Goal: Task Accomplishment & Management: Manage account settings

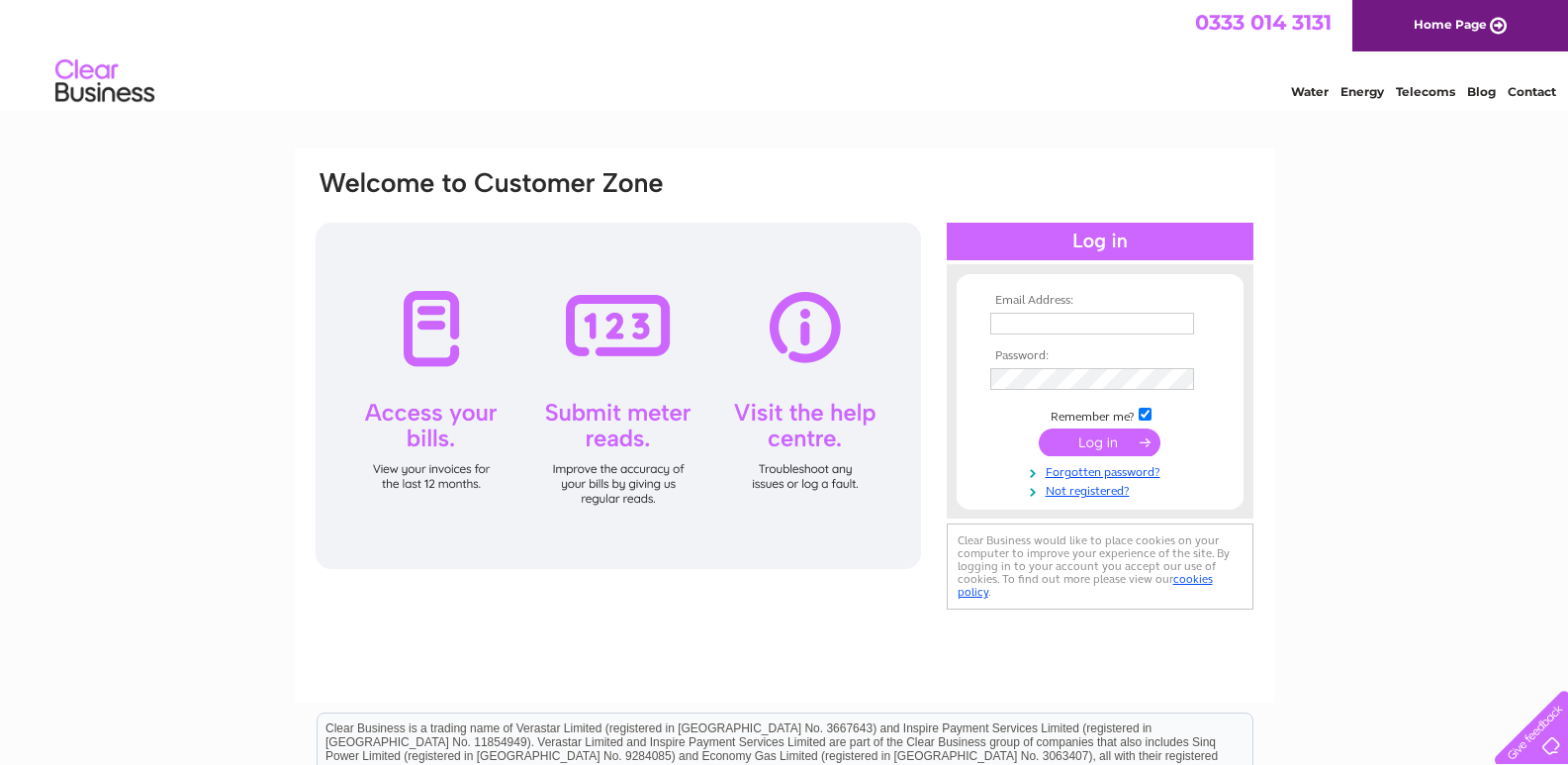
type input "info@thornhilldentalpractice.co.uk"
click at [1094, 444] on input "submit" at bounding box center [1100, 442] width 122 height 28
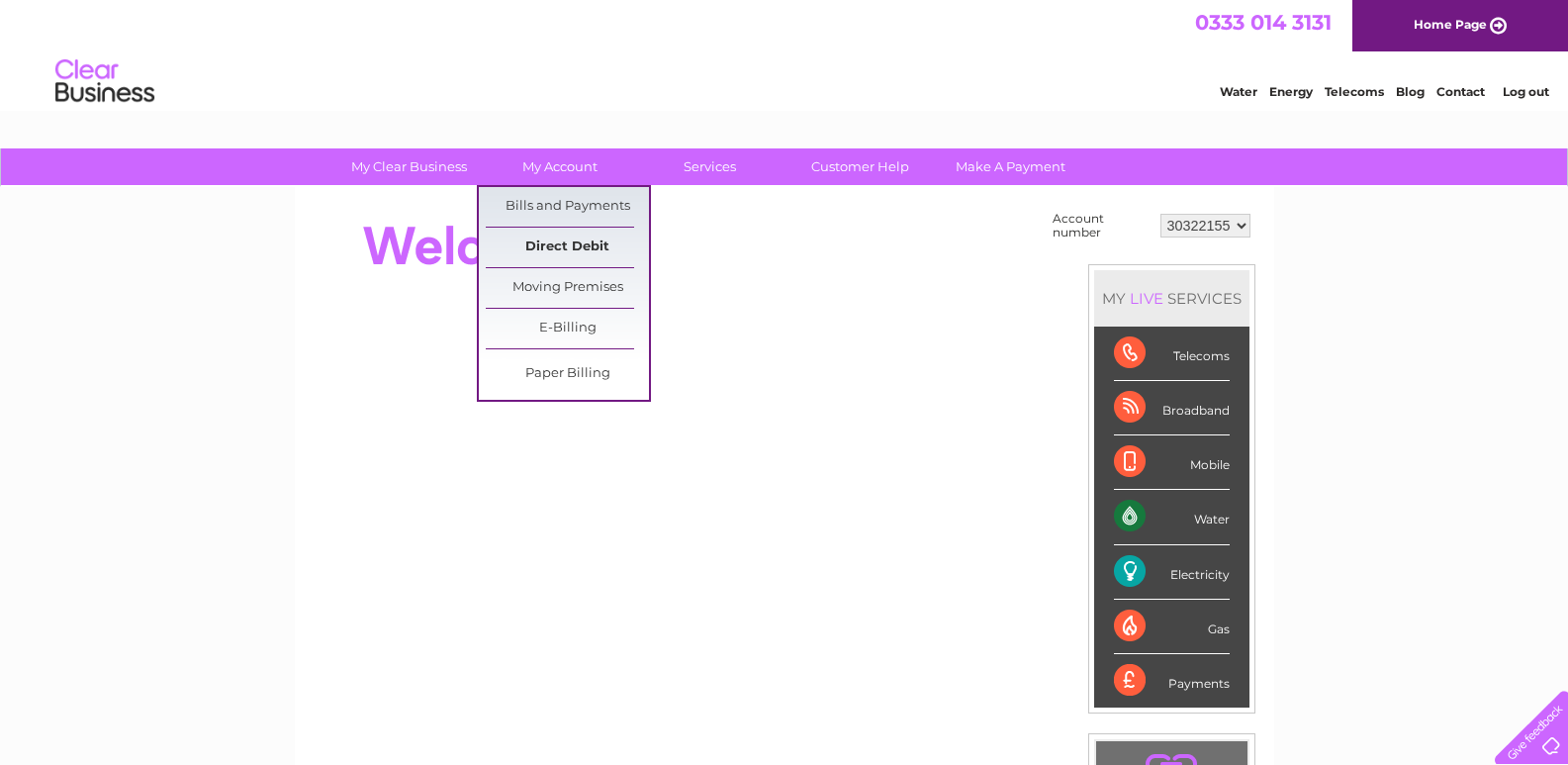
click at [572, 240] on link "Direct Debit" at bounding box center [567, 248] width 163 height 40
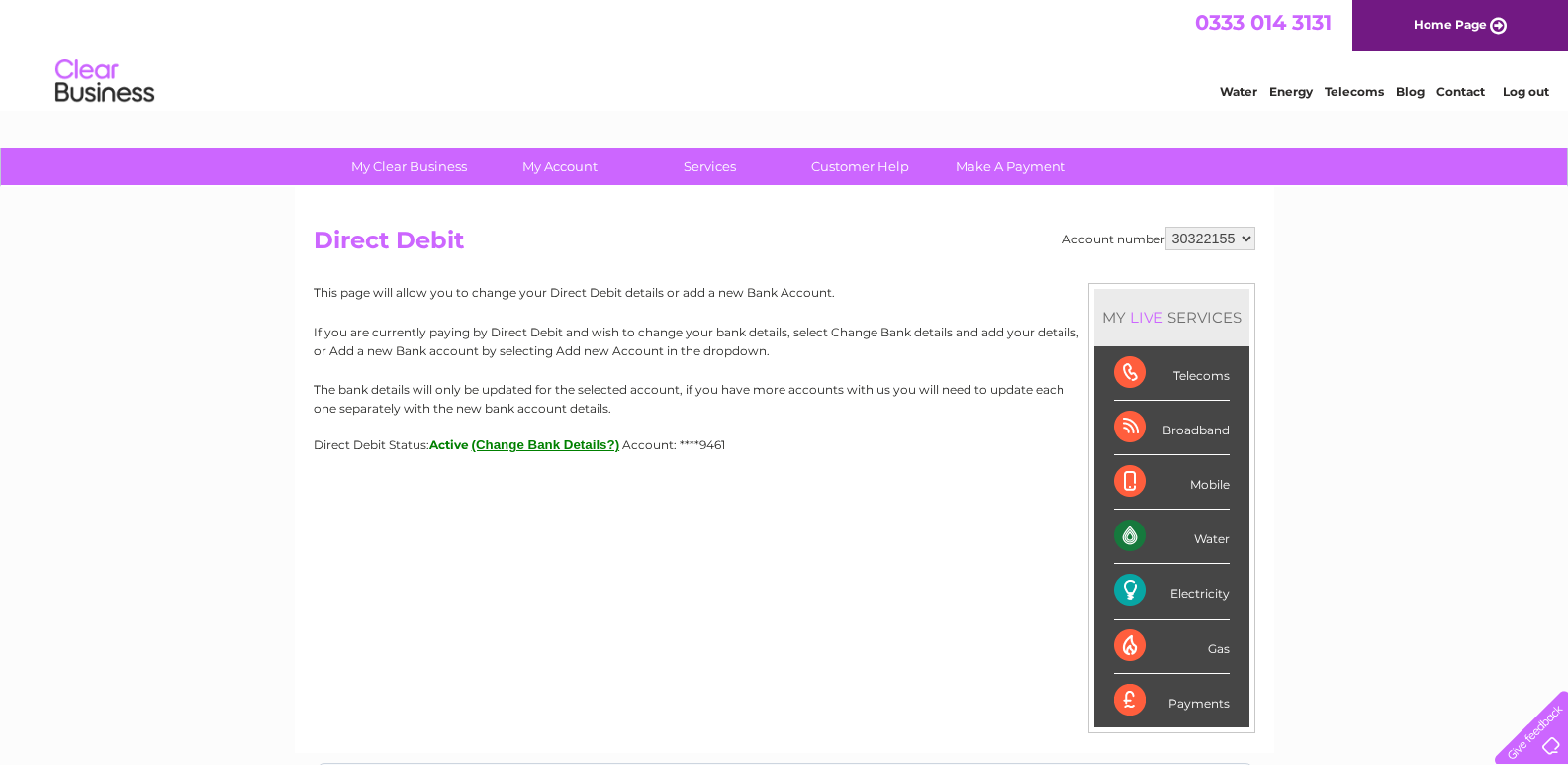
click at [1523, 91] on link "Log out" at bounding box center [1526, 91] width 46 height 15
